Goal: Task Accomplishment & Management: Manage account settings

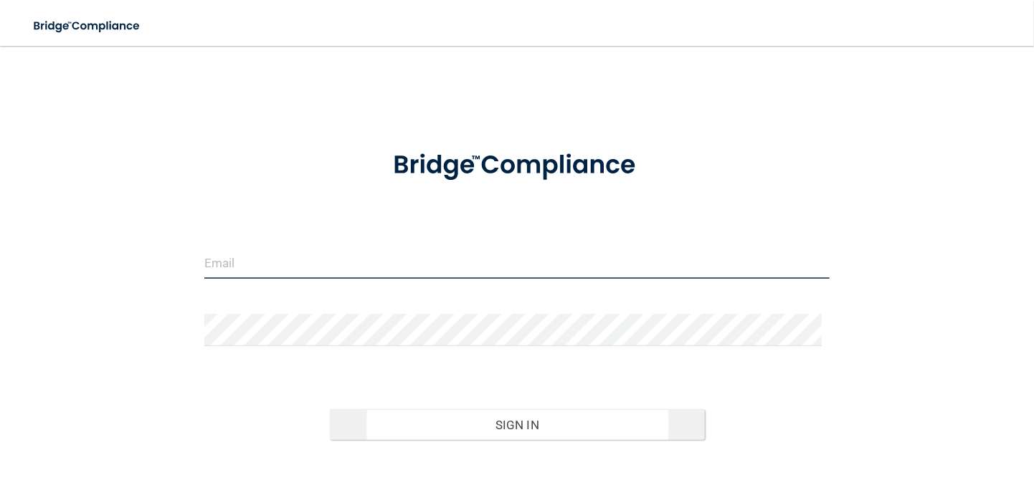
type input "[EMAIL_ADDRESS][DOMAIN_NAME]"
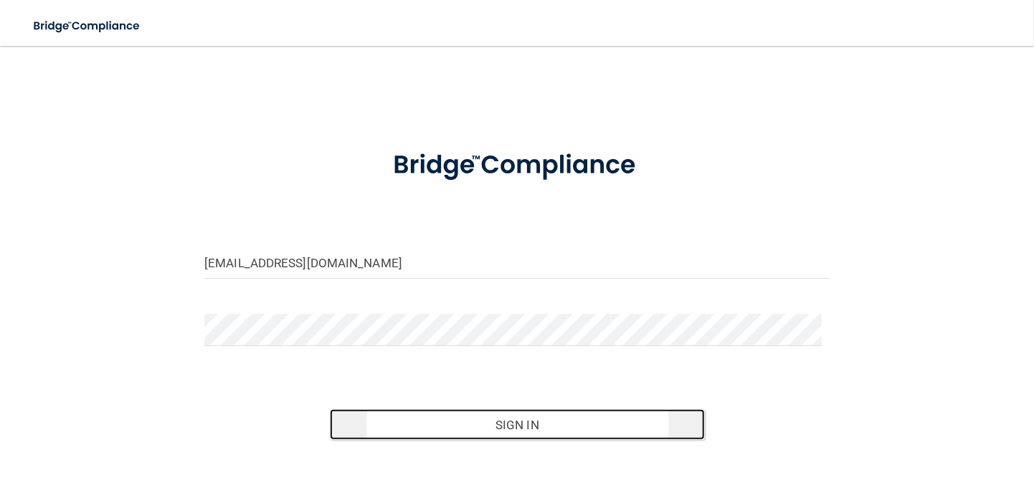
click at [480, 419] on button "Sign In" at bounding box center [517, 425] width 375 height 32
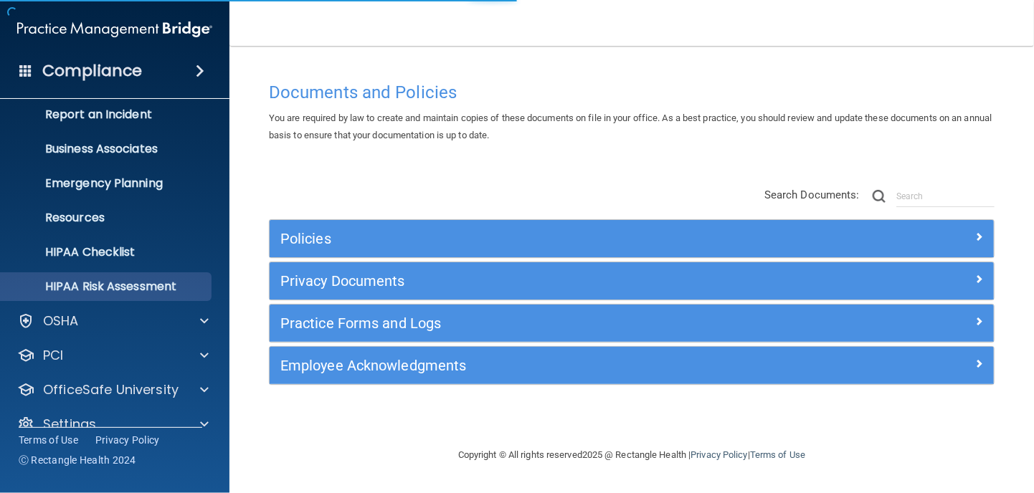
scroll to position [101, 0]
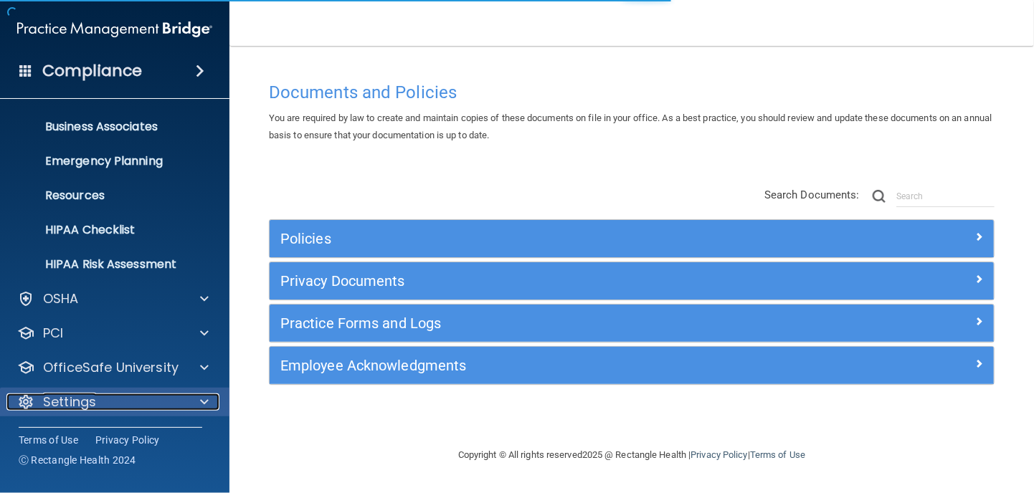
click at [97, 401] on div "Settings" at bounding box center [95, 401] width 178 height 17
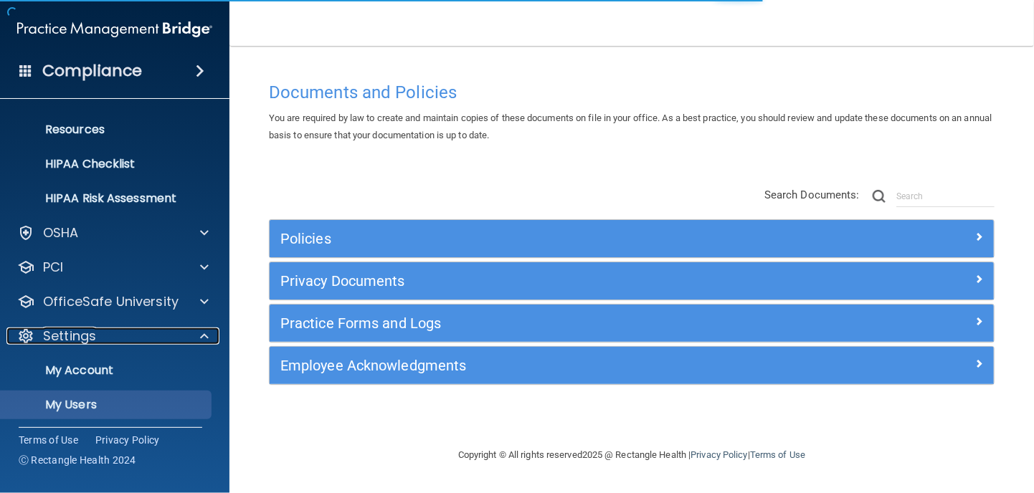
scroll to position [239, 0]
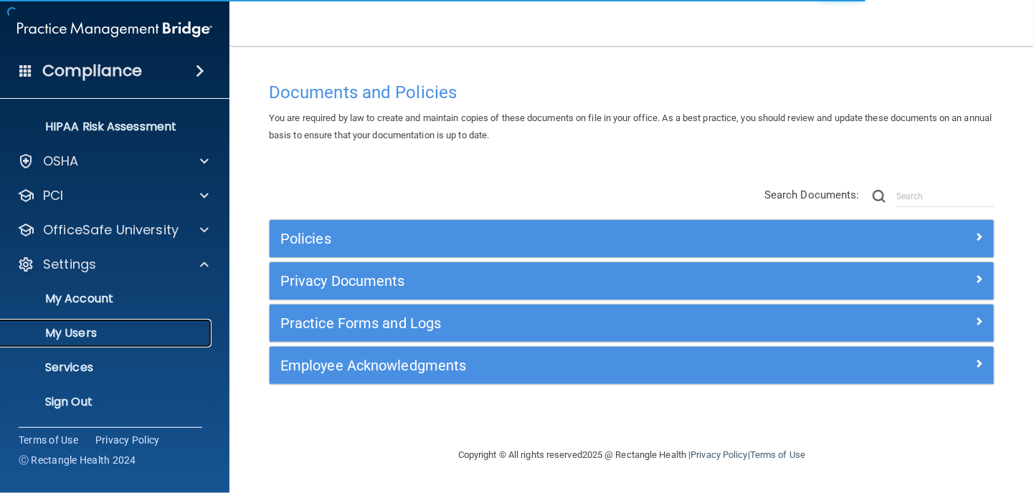
click at [135, 333] on p "My Users" at bounding box center [107, 333] width 196 height 14
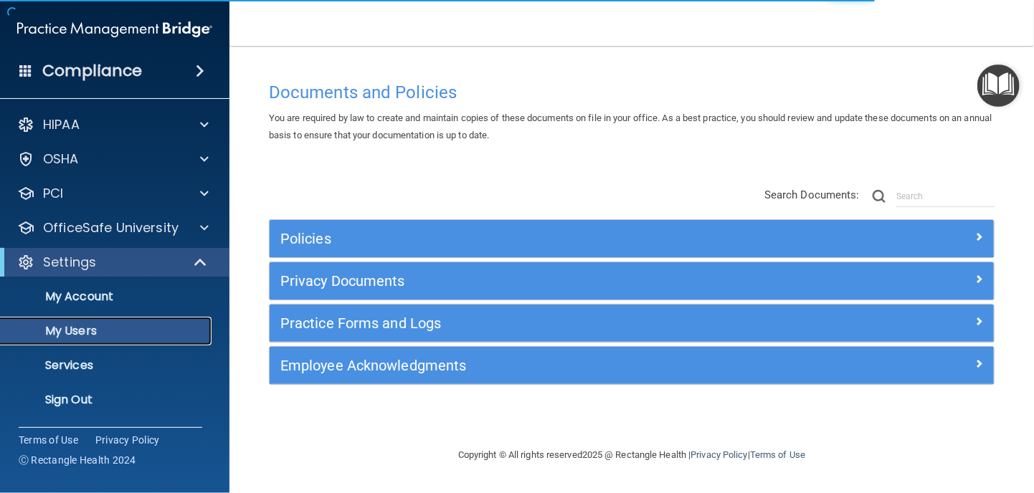
select select "20"
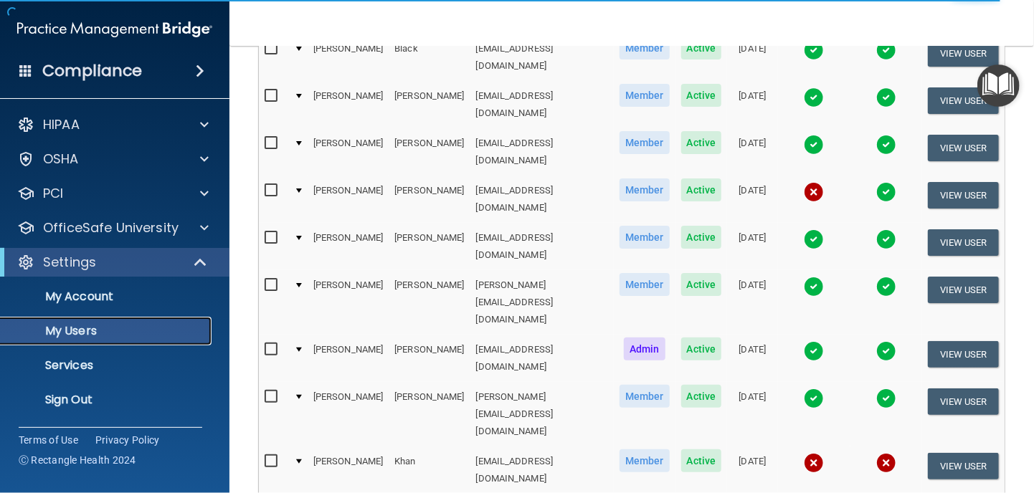
scroll to position [287, 0]
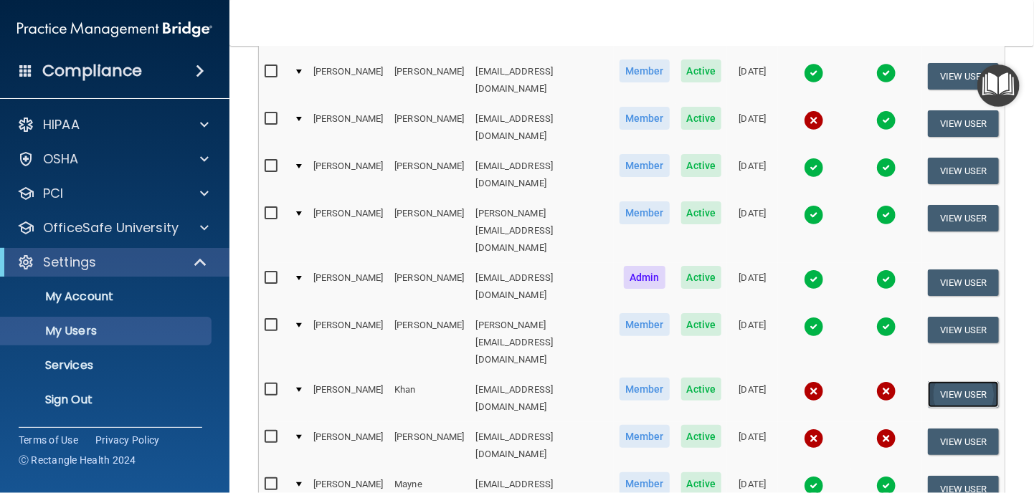
click at [953, 381] on button "View User" at bounding box center [962, 394] width 71 height 27
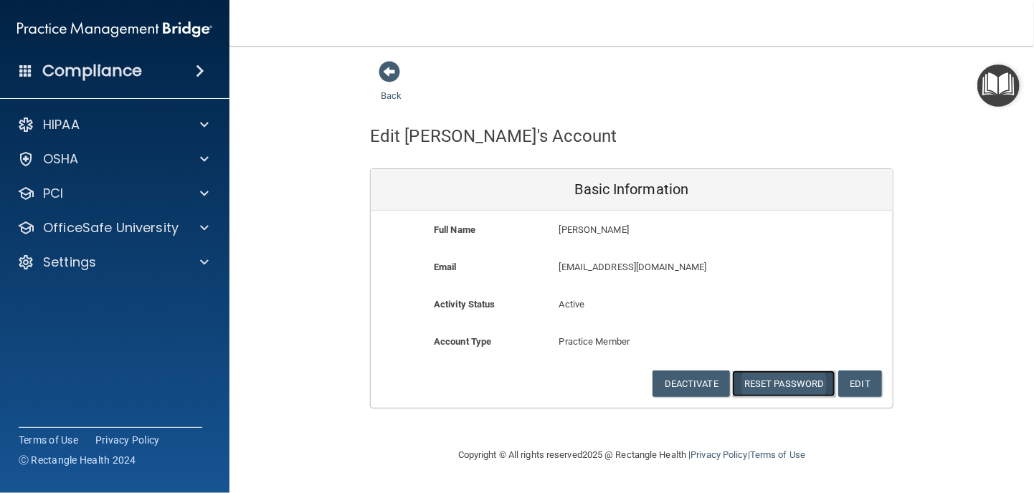
click at [784, 384] on button "Reset Password" at bounding box center [783, 384] width 103 height 27
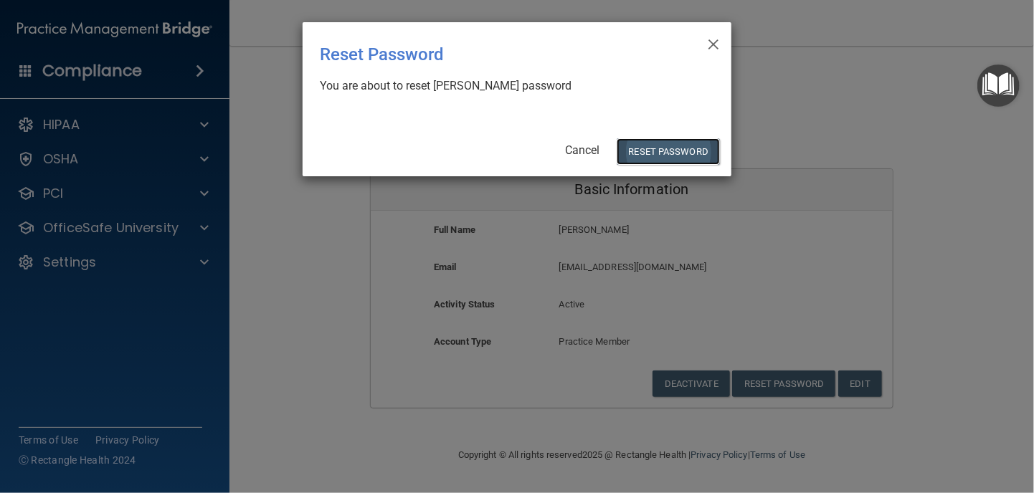
click at [665, 151] on button "Reset Password" at bounding box center [667, 151] width 103 height 27
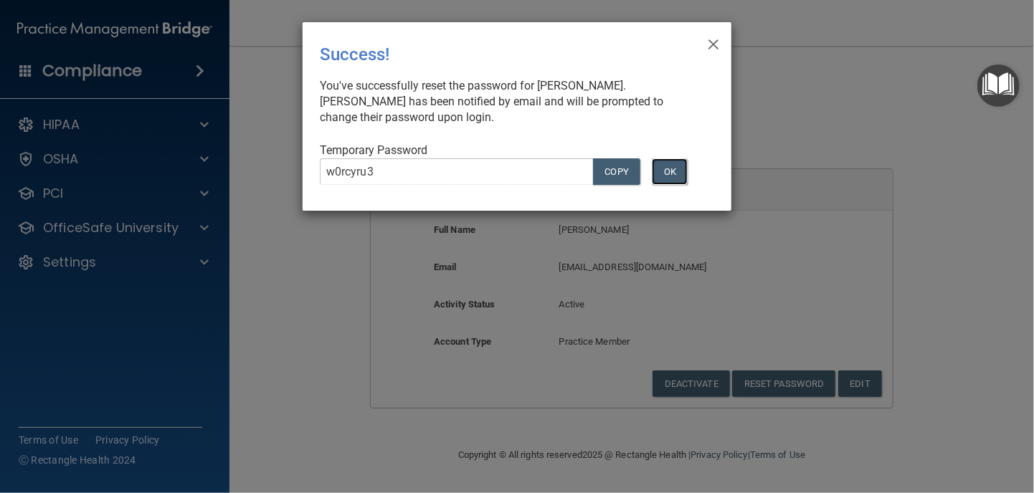
click at [679, 171] on button "OK" at bounding box center [669, 171] width 36 height 27
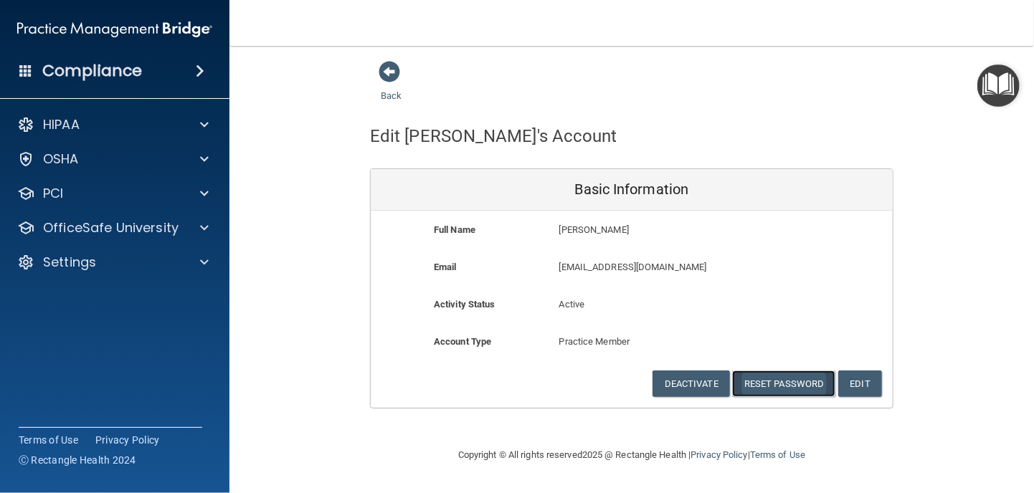
click at [777, 385] on button "Reset Password" at bounding box center [783, 384] width 103 height 27
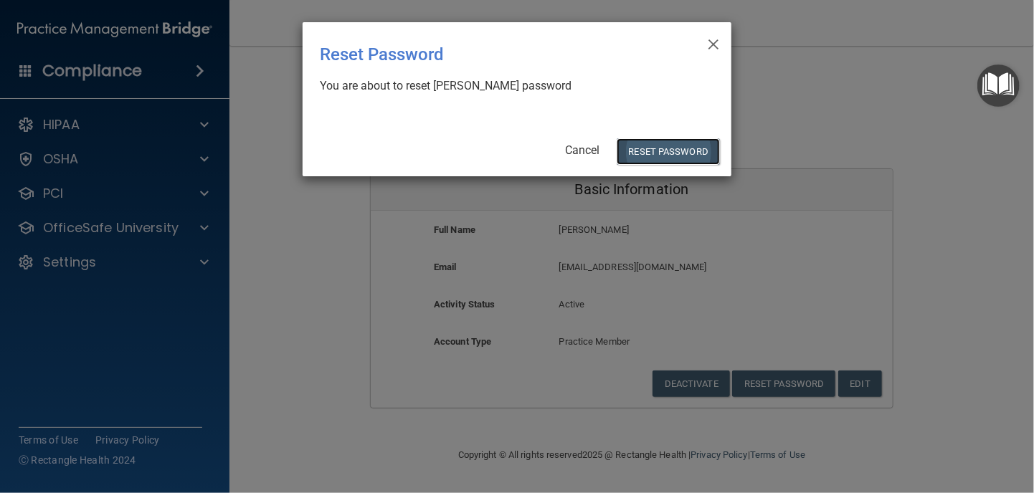
click at [657, 148] on button "Reset Password" at bounding box center [667, 151] width 103 height 27
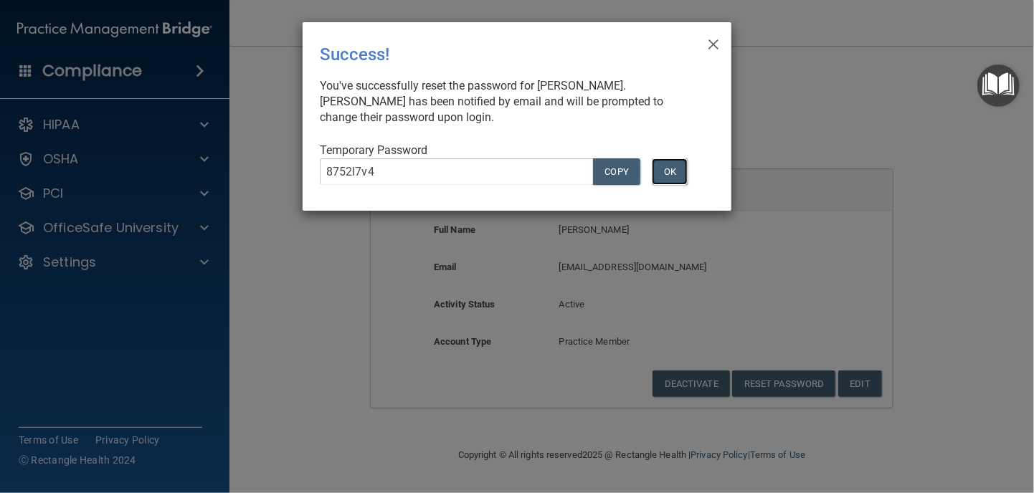
click at [671, 167] on button "OK" at bounding box center [669, 171] width 36 height 27
